Goal: Task Accomplishment & Management: Manage account settings

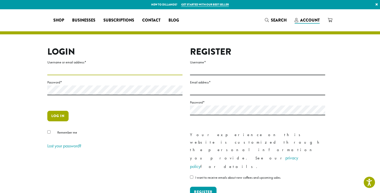
type input "**********"
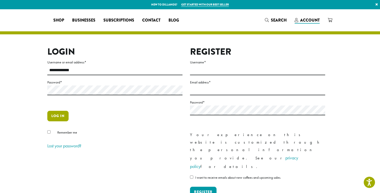
click at [47, 121] on button "Log in" at bounding box center [57, 116] width 21 height 11
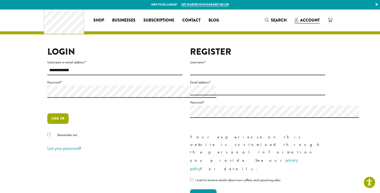
click at [47, 124] on button "Log in" at bounding box center [57, 118] width 21 height 11
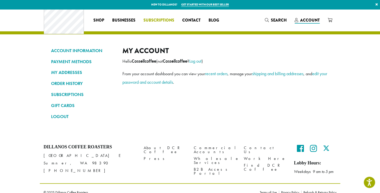
click at [144, 21] on span "Subscriptions" at bounding box center [159, 20] width 31 height 6
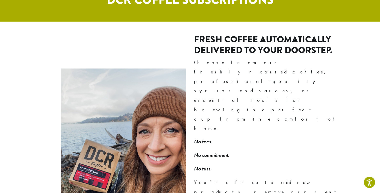
scroll to position [401, 0]
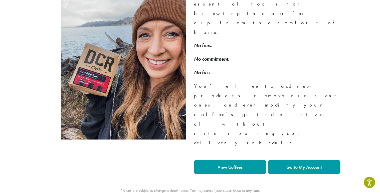
click at [322, 164] on strong "Go To My Account" at bounding box center [305, 167] width 36 height 6
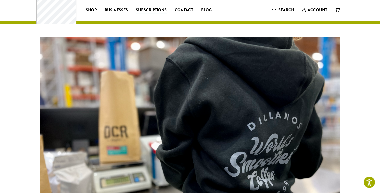
scroll to position [0, 0]
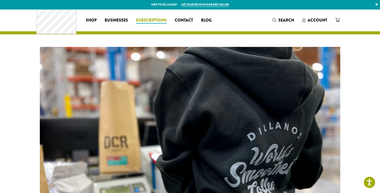
click at [136, 20] on span "Subscriptions" at bounding box center [151, 20] width 31 height 6
click at [328, 21] on span "Account" at bounding box center [318, 20] width 20 height 6
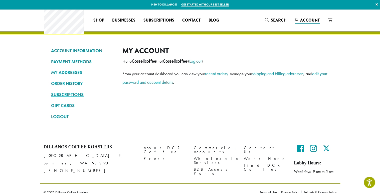
click at [51, 98] on link "SUBSCRIPTIONS" at bounding box center [83, 94] width 64 height 9
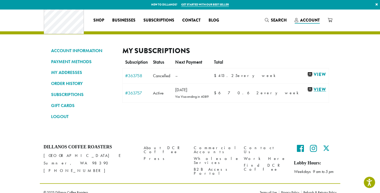
click at [327, 93] on link "View" at bounding box center [317, 89] width 19 height 6
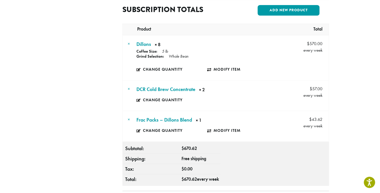
scroll to position [201, 0]
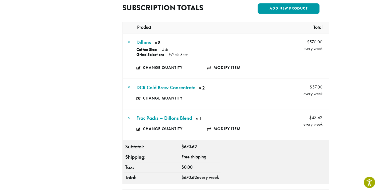
click at [143, 97] on link "Change quantity" at bounding box center [165, 98] width 57 height 12
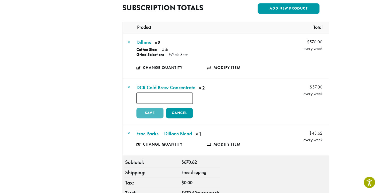
type input "*"
click at [178, 99] on input "*" at bounding box center [165, 97] width 56 height 11
click at [128, 87] on link "×" at bounding box center [129, 87] width 2 height 6
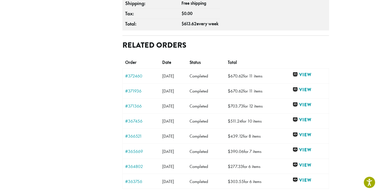
scroll to position [334, 0]
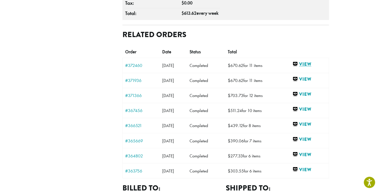
click at [327, 67] on link "View" at bounding box center [310, 64] width 34 height 6
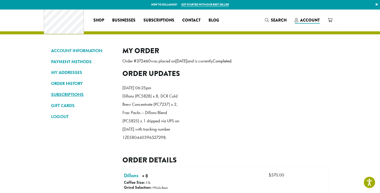
click at [51, 97] on link "SUBSCRIPTIONS" at bounding box center [83, 94] width 64 height 9
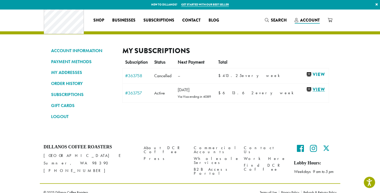
click at [327, 93] on link "View" at bounding box center [317, 89] width 20 height 6
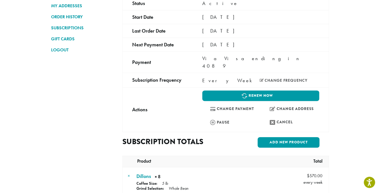
scroll to position [134, 0]
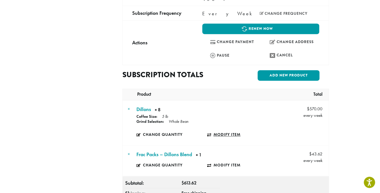
click at [212, 133] on link "Modify item" at bounding box center [242, 135] width 71 height 12
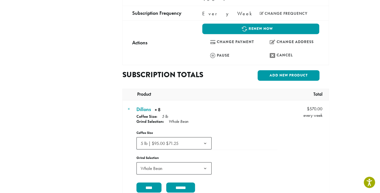
scroll to position [201, 0]
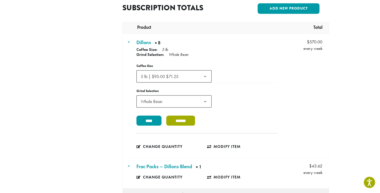
click at [187, 126] on input "******" at bounding box center [180, 121] width 29 height 10
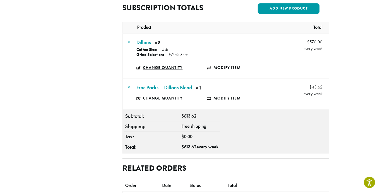
click at [146, 66] on link "Change quantity" at bounding box center [172, 68] width 71 height 12
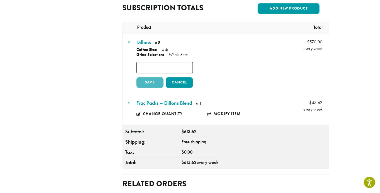
type input "*"
click at [179, 68] on input "*" at bounding box center [165, 67] width 56 height 11
click at [137, 82] on link "Save" at bounding box center [150, 82] width 27 height 11
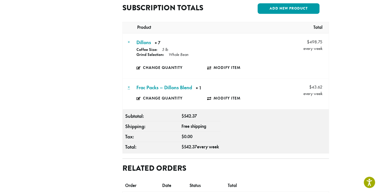
click at [128, 88] on link "×" at bounding box center [129, 87] width 2 height 6
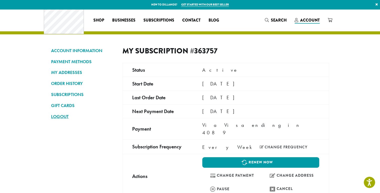
click at [51, 120] on link "LOGOUT" at bounding box center [83, 116] width 64 height 9
